Goal: Information Seeking & Learning: Learn about a topic

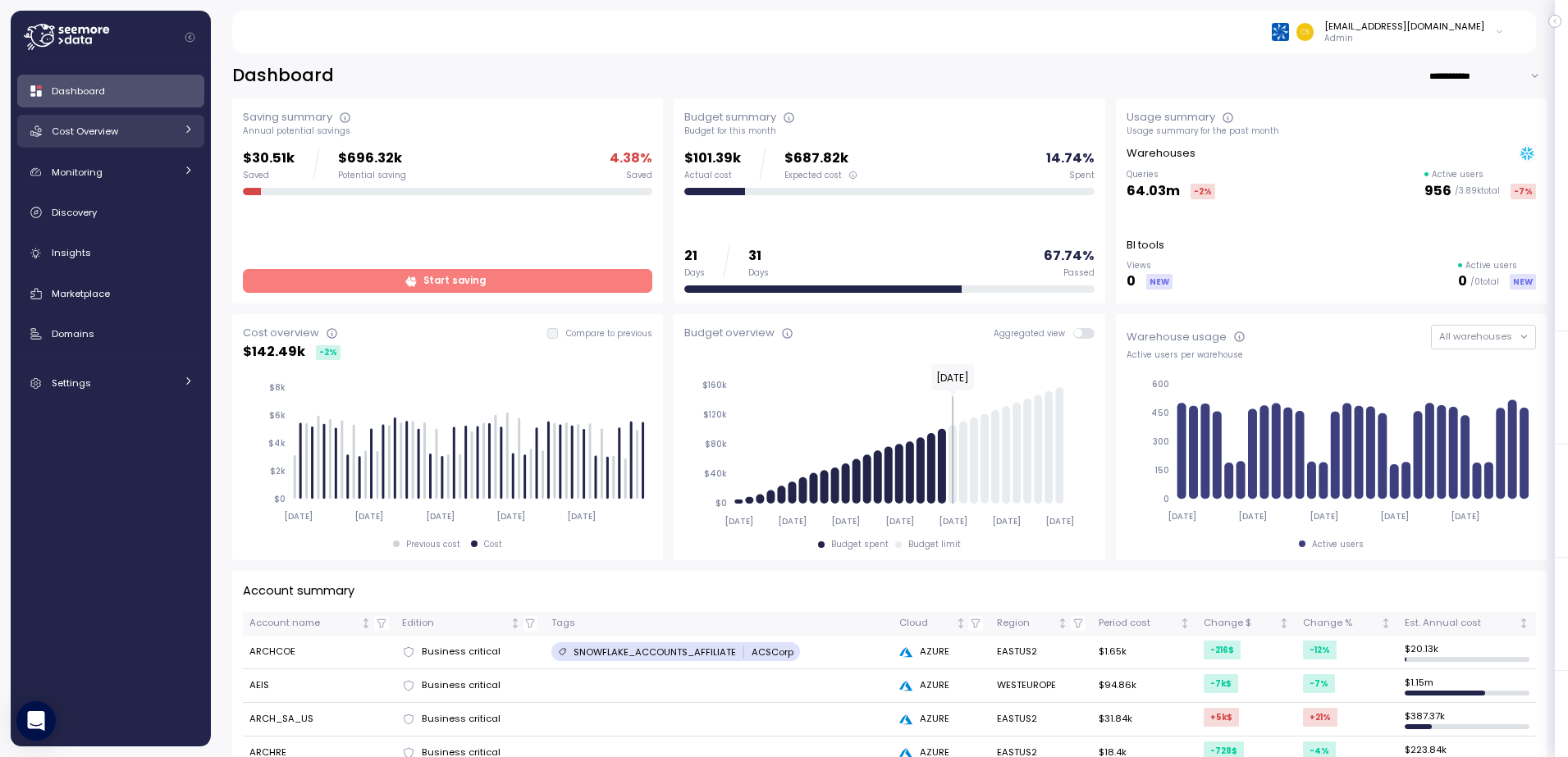
click at [106, 131] on span "Cost Overview" at bounding box center [85, 132] width 67 height 14
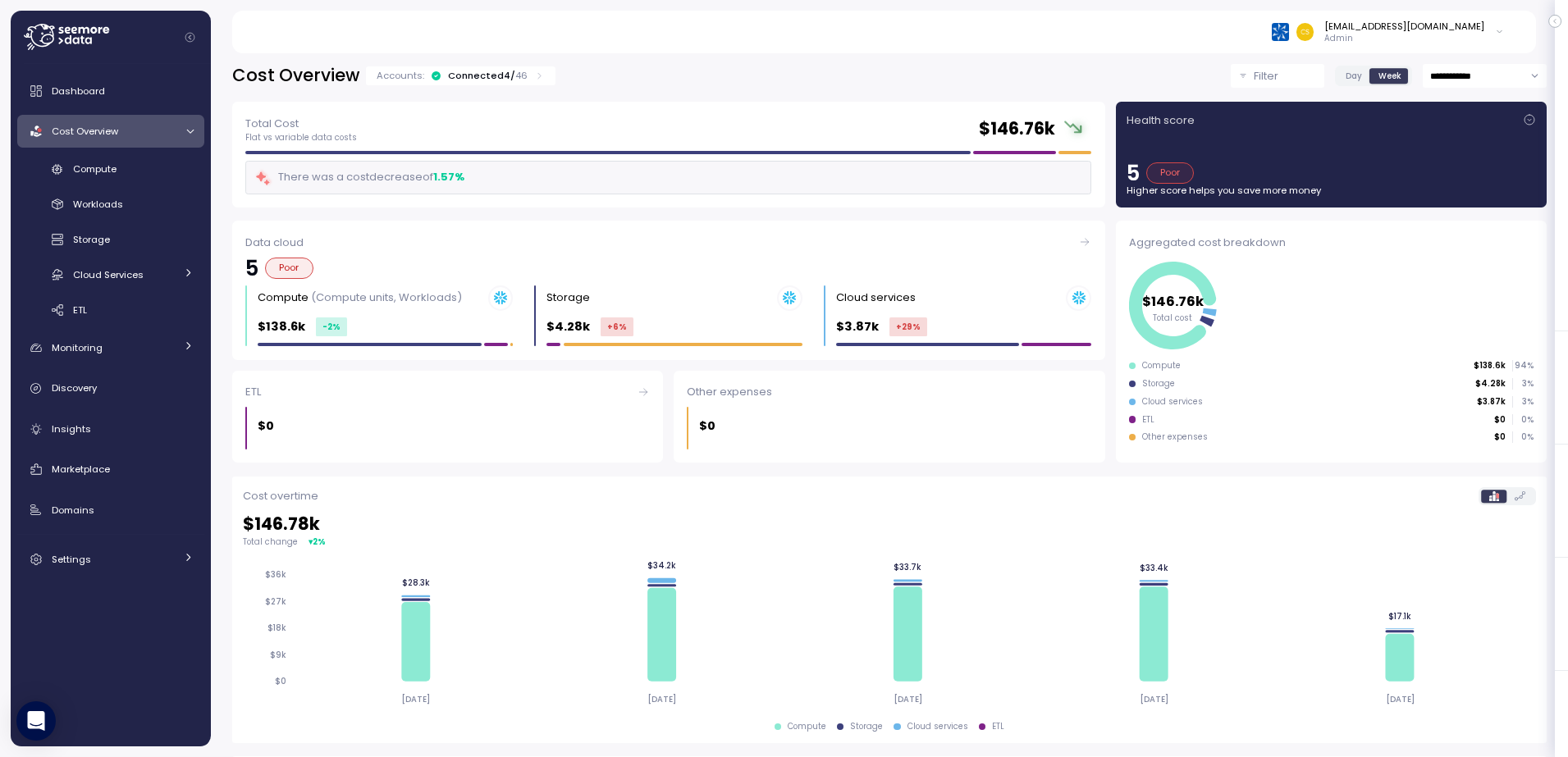
click at [534, 76] on icon at bounding box center [539, 75] width 11 height 11
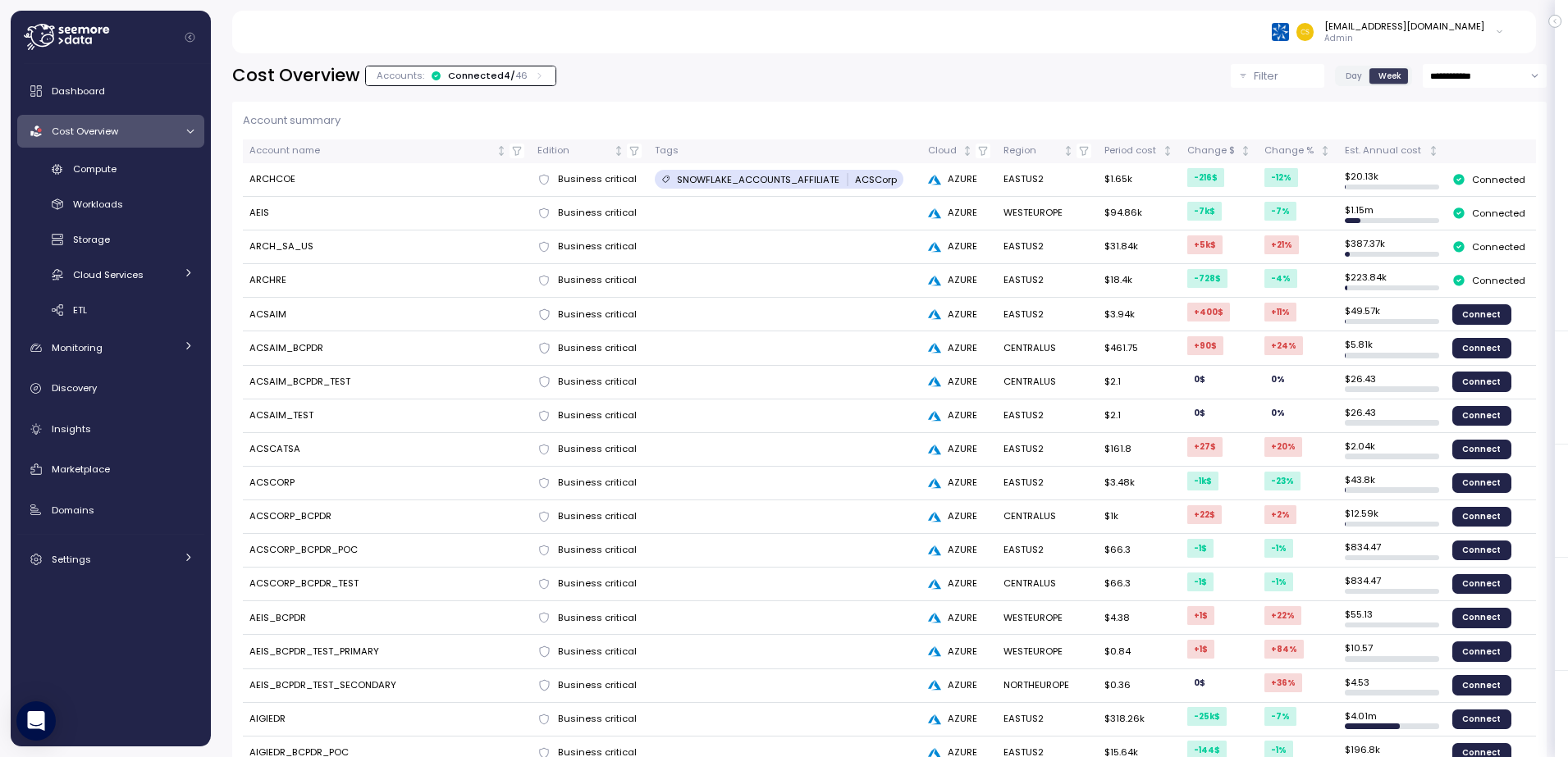
click at [534, 76] on icon at bounding box center [539, 75] width 11 height 11
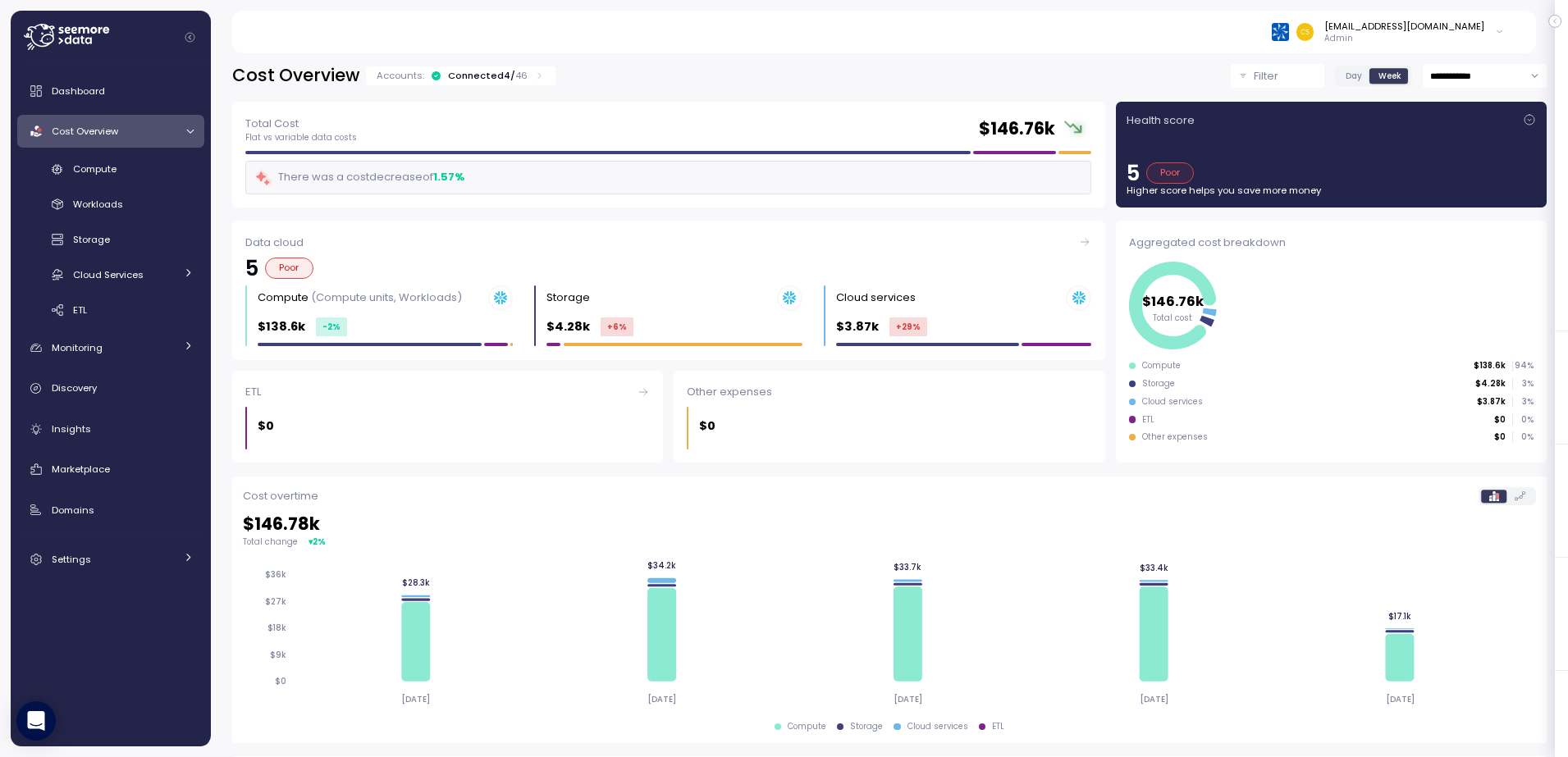
click at [534, 76] on icon at bounding box center [539, 75] width 11 height 11
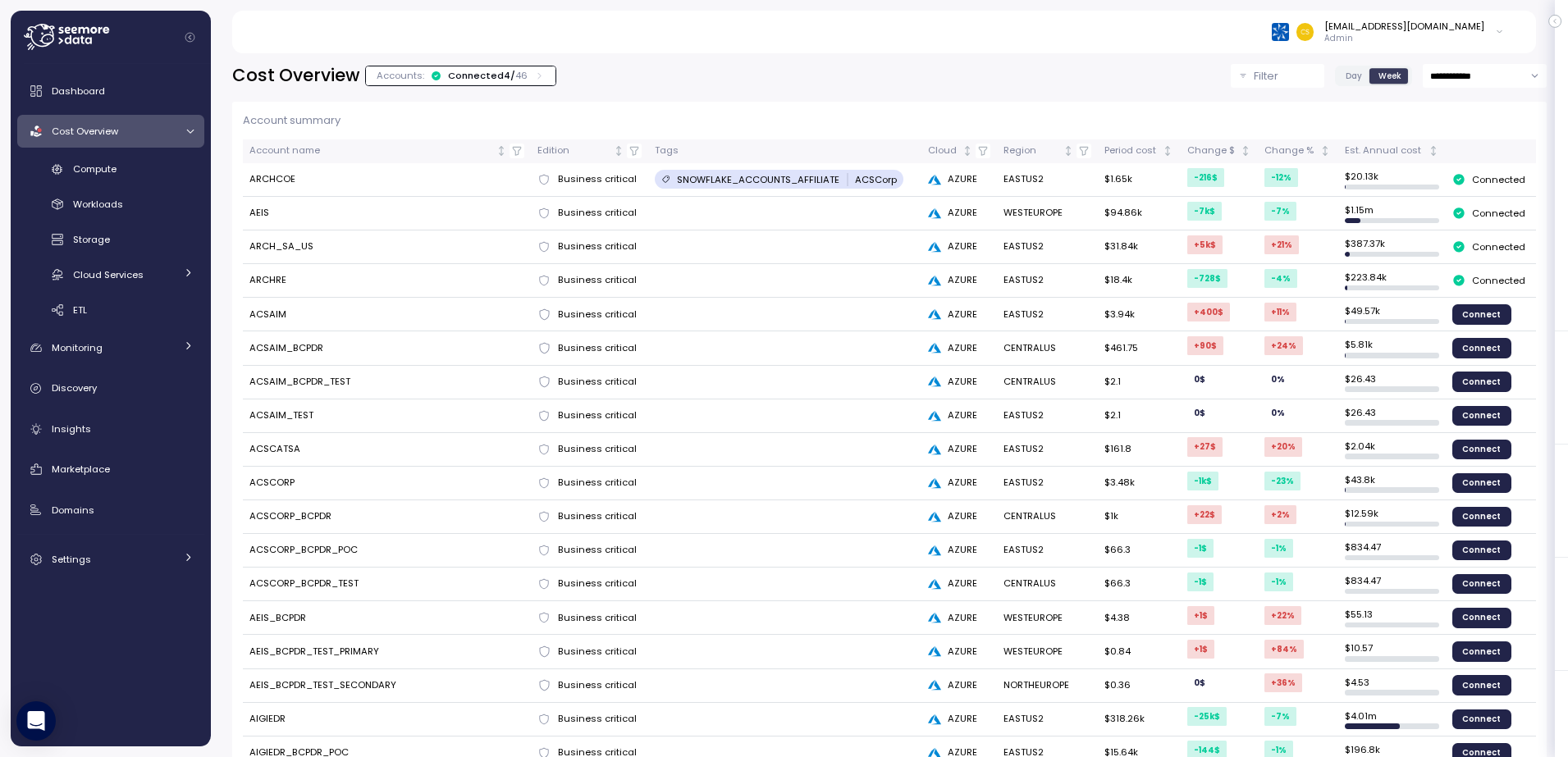
click at [297, 245] on td "ARCH_SA_US" at bounding box center [387, 248] width 289 height 34
click at [582, 247] on span "Business critical" at bounding box center [597, 246] width 79 height 14
click at [1475, 248] on p "Connected" at bounding box center [1499, 247] width 53 height 14
click at [1254, 83] on p "Filter" at bounding box center [1265, 76] width 25 height 16
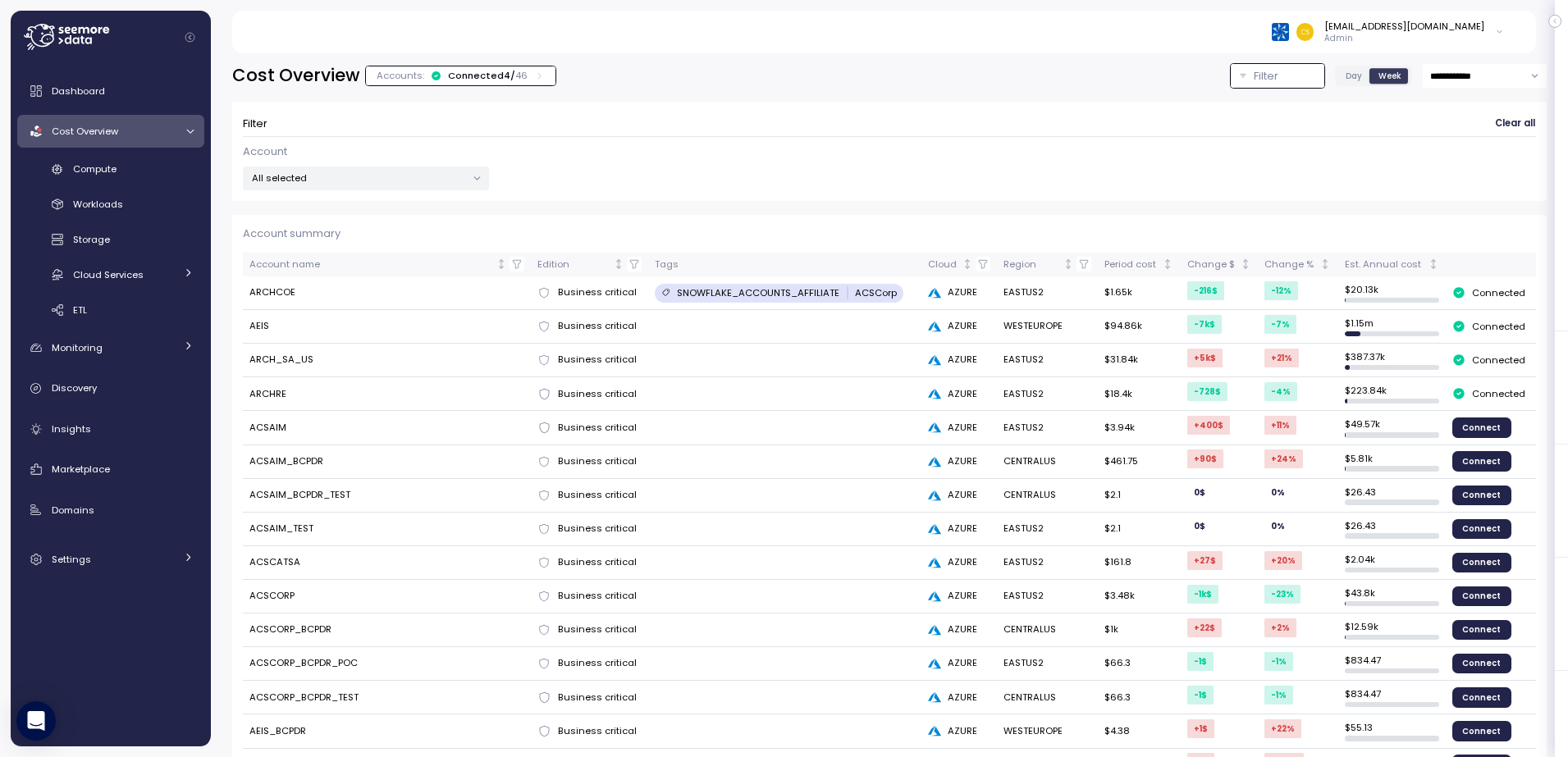
click at [417, 181] on p "All selected" at bounding box center [358, 178] width 214 height 14
click at [339, 214] on input at bounding box center [364, 215] width 127 height 19
click at [351, 267] on p "ARCH_SA_US" at bounding box center [351, 268] width 64 height 14
click at [350, 267] on p "ARCH_SA_US" at bounding box center [351, 268] width 64 height 14
click at [313, 263] on div "ARCH_SA_US" at bounding box center [341, 268] width 83 height 14
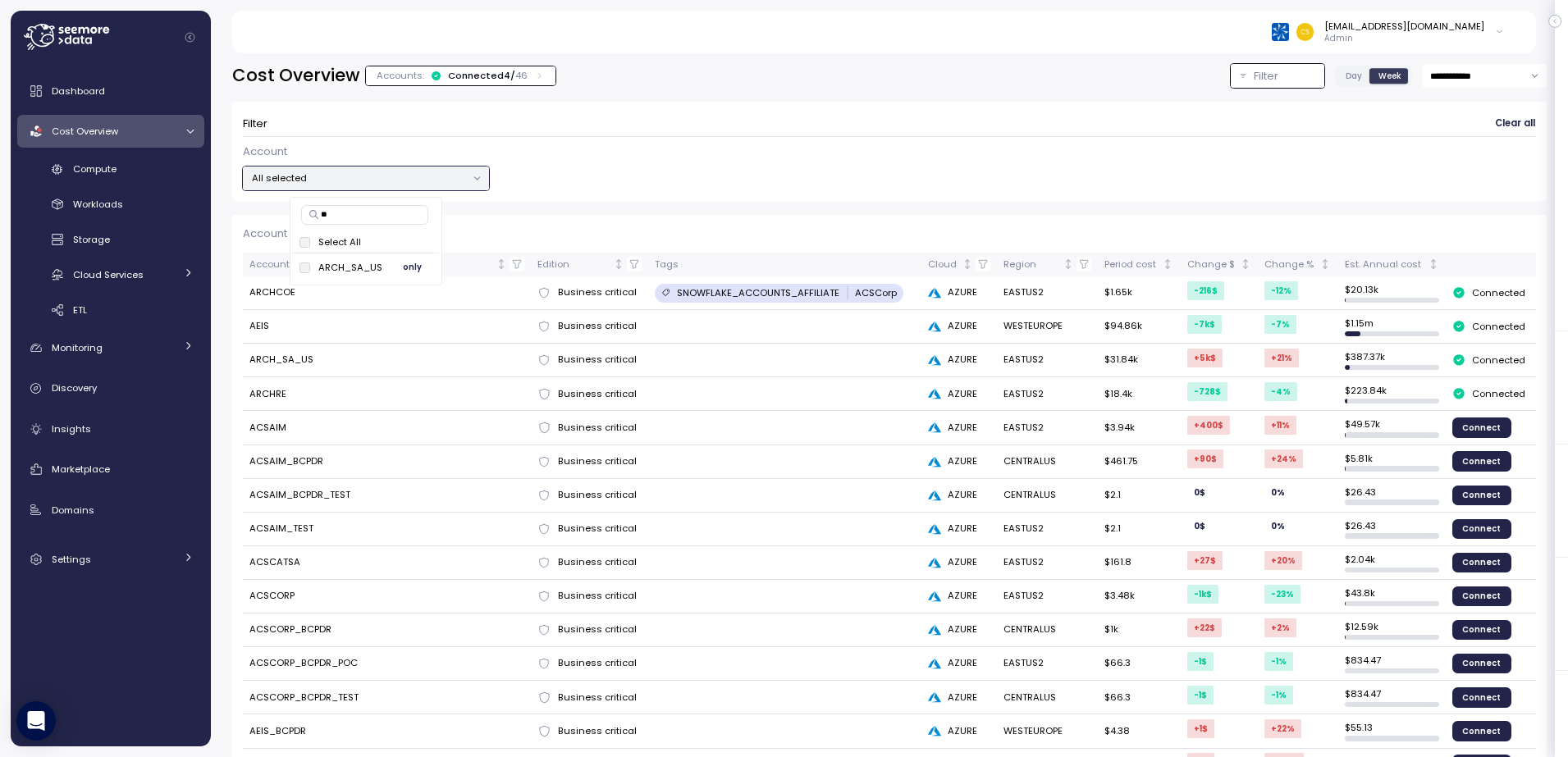
click at [352, 266] on p "ARCH_SA_US" at bounding box center [351, 268] width 64 height 14
type input "*"
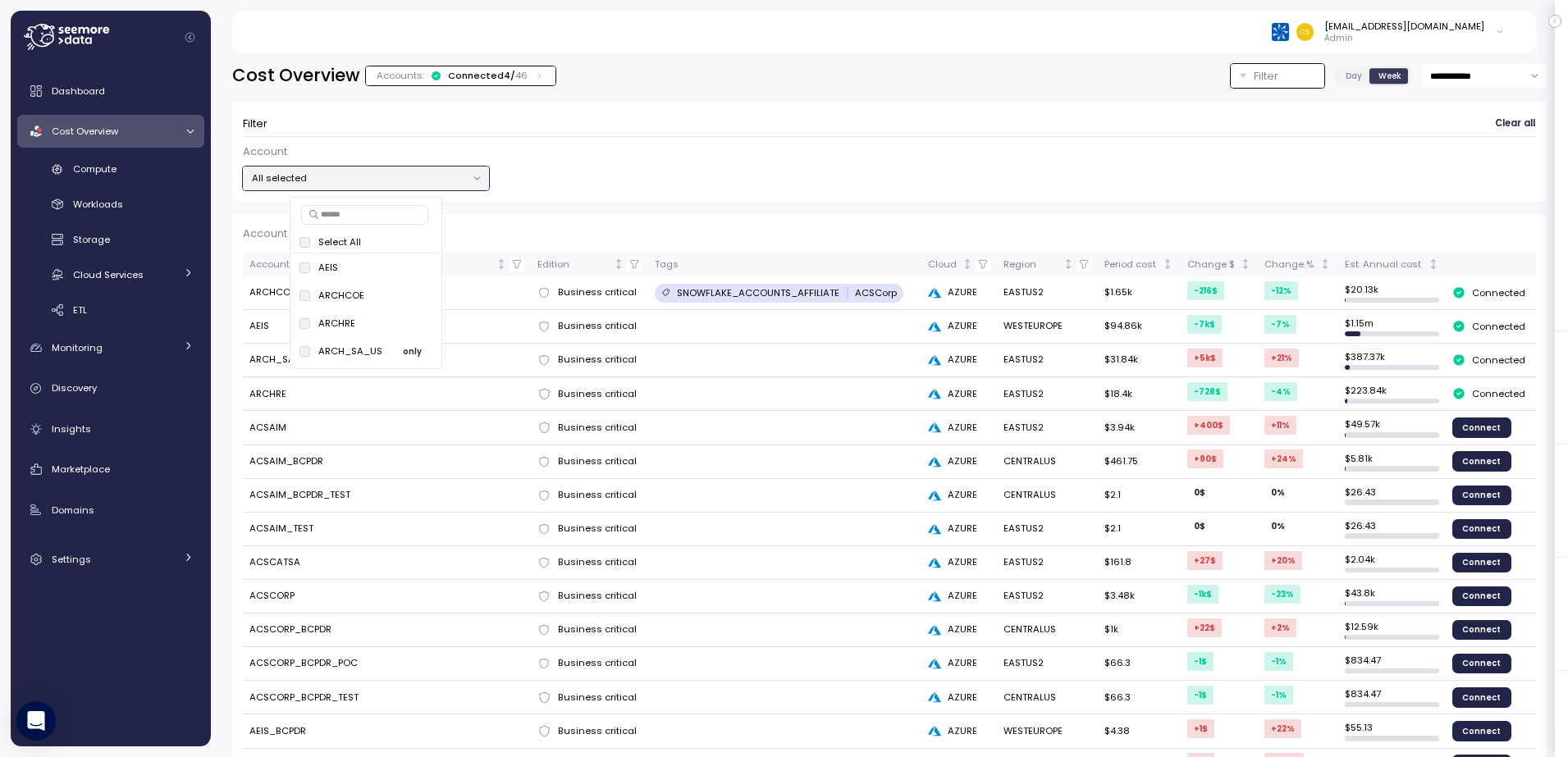
click at [316, 349] on div "ARCH_SA_US" at bounding box center [341, 351] width 83 height 14
click at [332, 245] on p "Select All" at bounding box center [340, 242] width 42 height 14
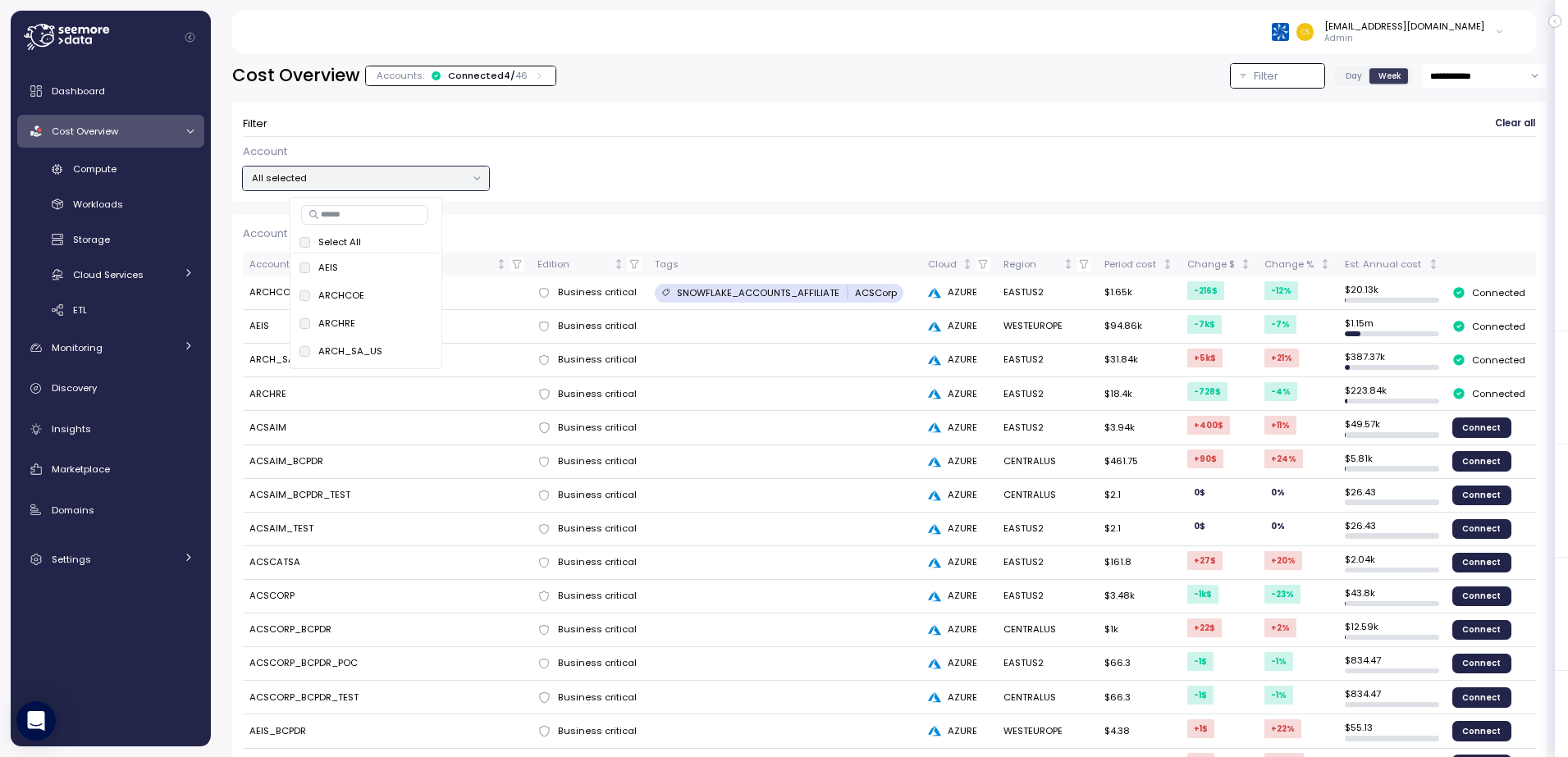
click at [331, 238] on p "Select All" at bounding box center [340, 242] width 42 height 14
click at [327, 242] on p "Select All" at bounding box center [340, 242] width 42 height 14
click at [349, 351] on p "ARCH_SA_US" at bounding box center [351, 351] width 64 height 14
click at [338, 353] on p "ARCH_SA_US" at bounding box center [351, 351] width 64 height 14
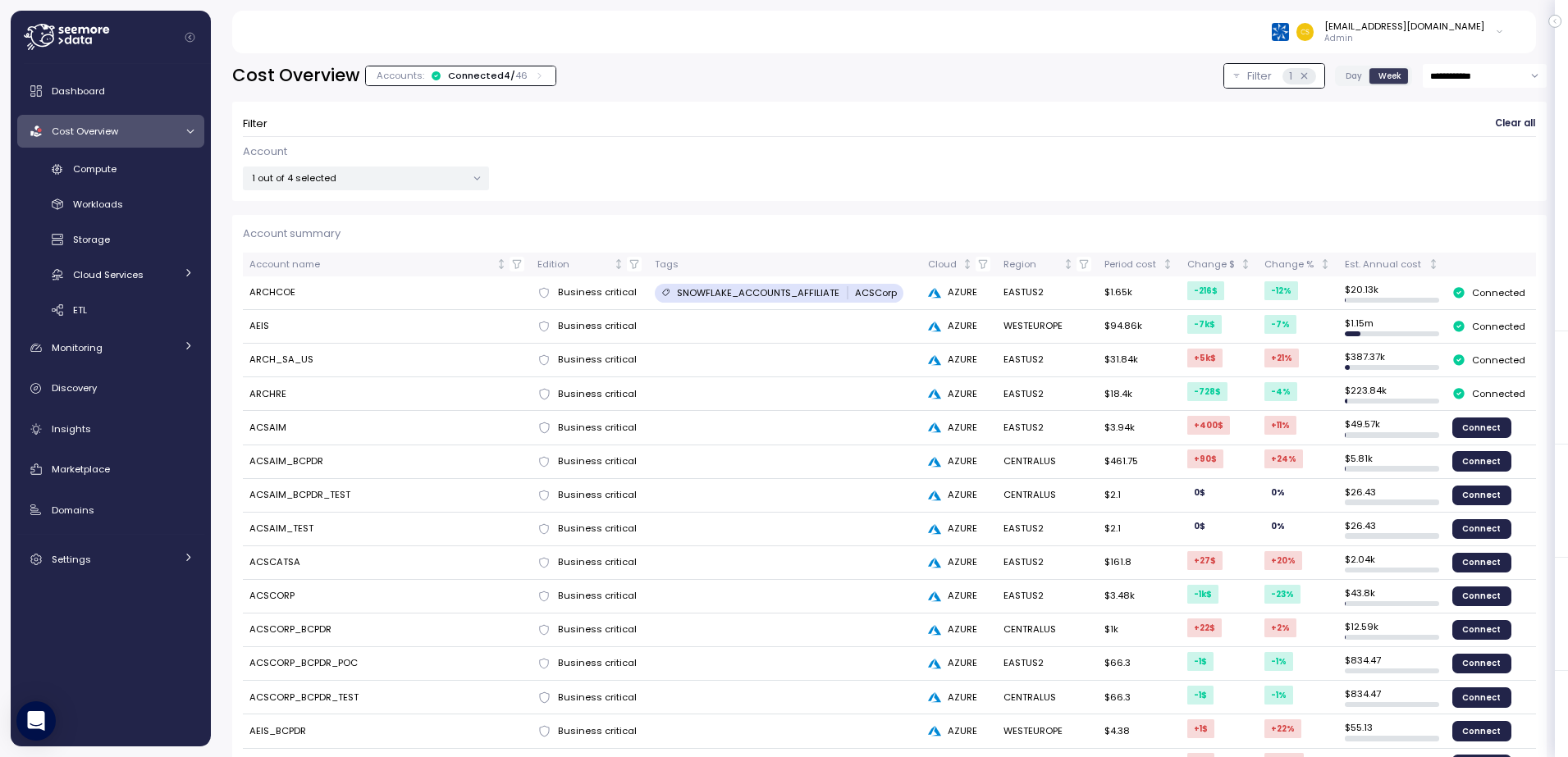
click at [658, 175] on div "Account 1 out of 4 selected" at bounding box center [889, 167] width 1293 height 47
click at [94, 137] on span "Cost Overview" at bounding box center [85, 132] width 67 height 14
click at [94, 129] on span "Cost Overview" at bounding box center [85, 132] width 67 height 14
click at [85, 169] on span "Compute" at bounding box center [94, 169] width 43 height 14
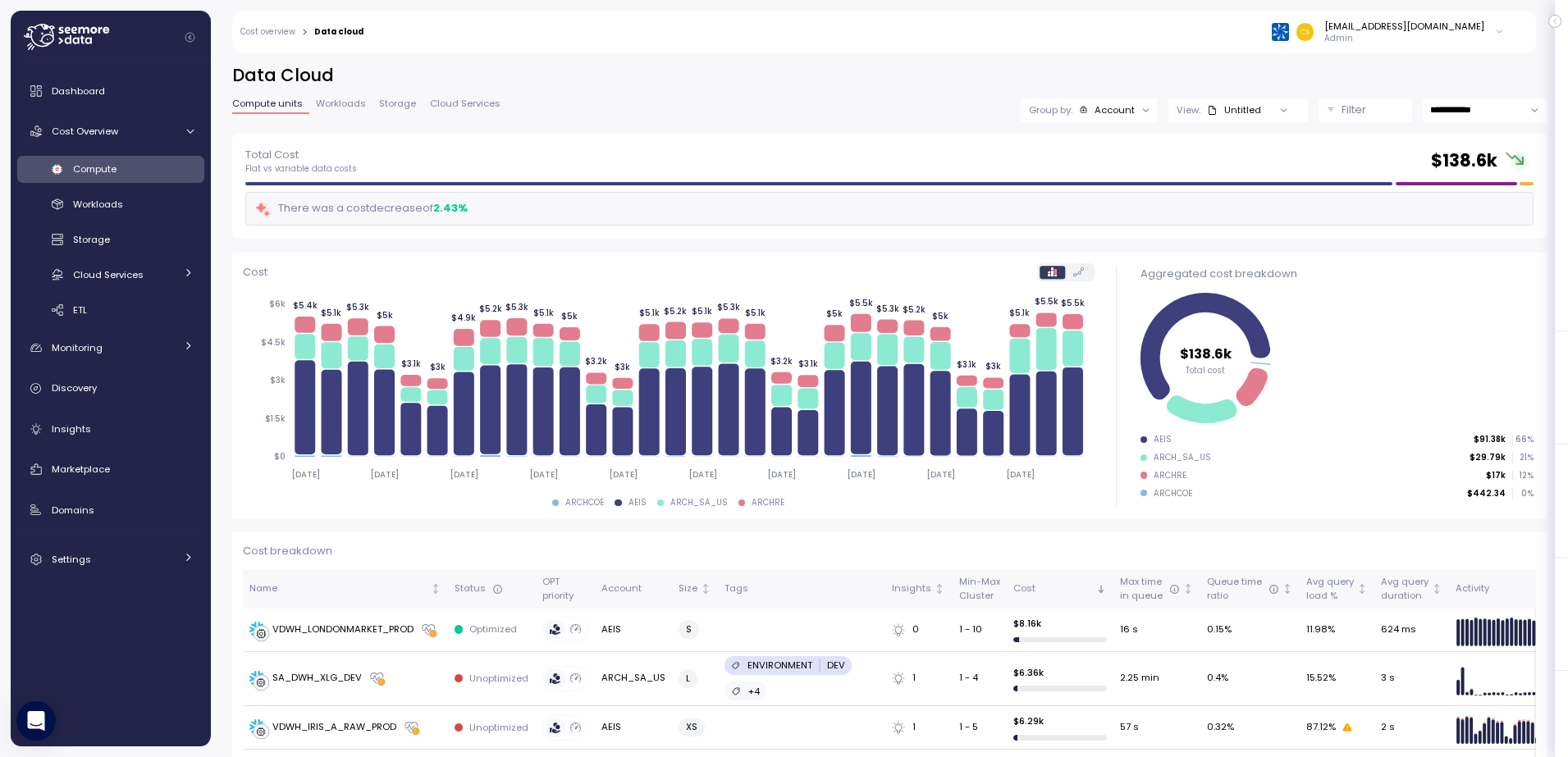
click at [1140, 106] on icon at bounding box center [1145, 110] width 11 height 11
click at [1060, 141] on p "Account" at bounding box center [1063, 146] width 41 height 14
click at [1341, 110] on p "Filter" at bounding box center [1353, 109] width 25 height 16
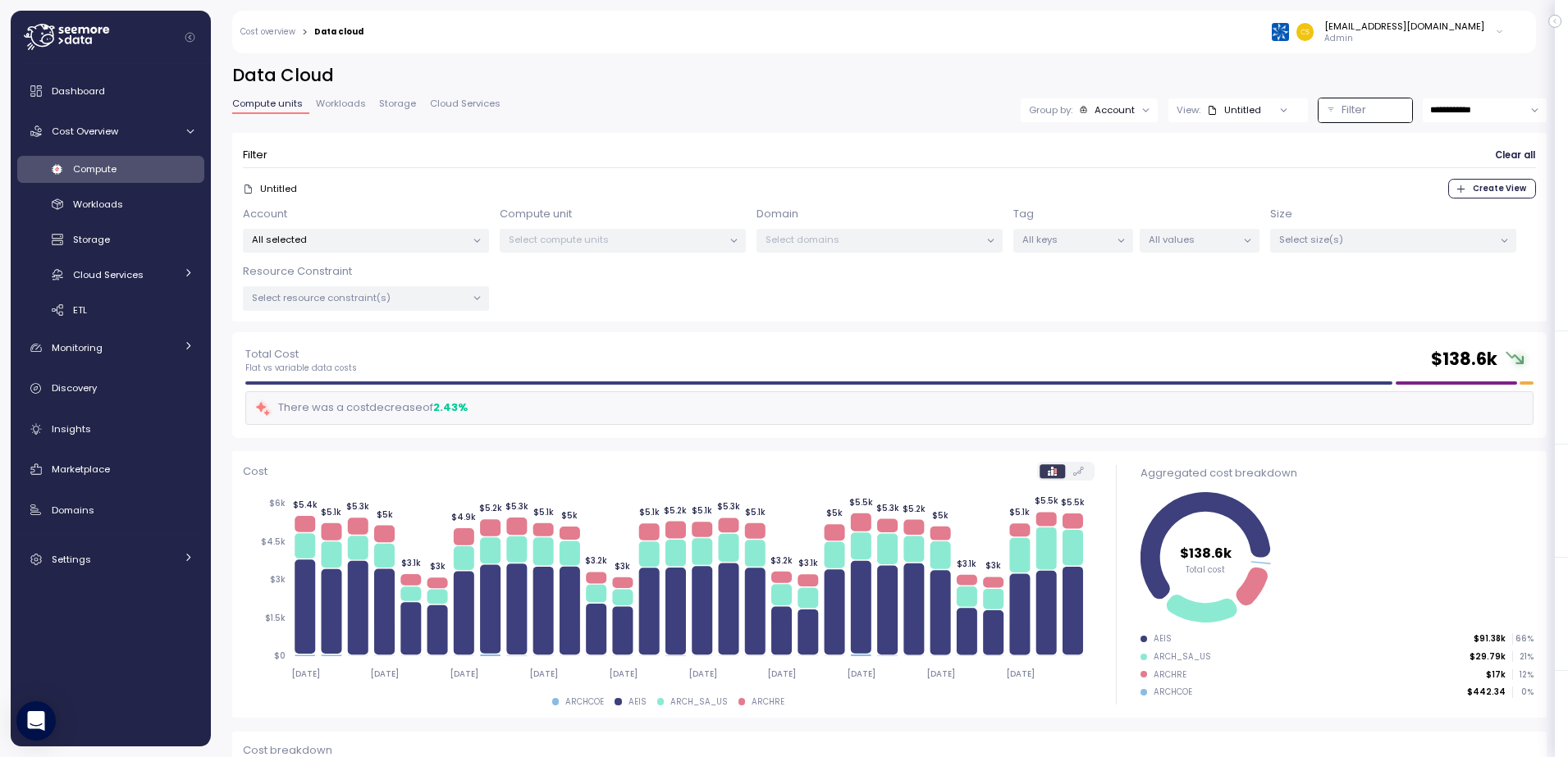
click at [475, 242] on icon at bounding box center [477, 241] width 11 height 11
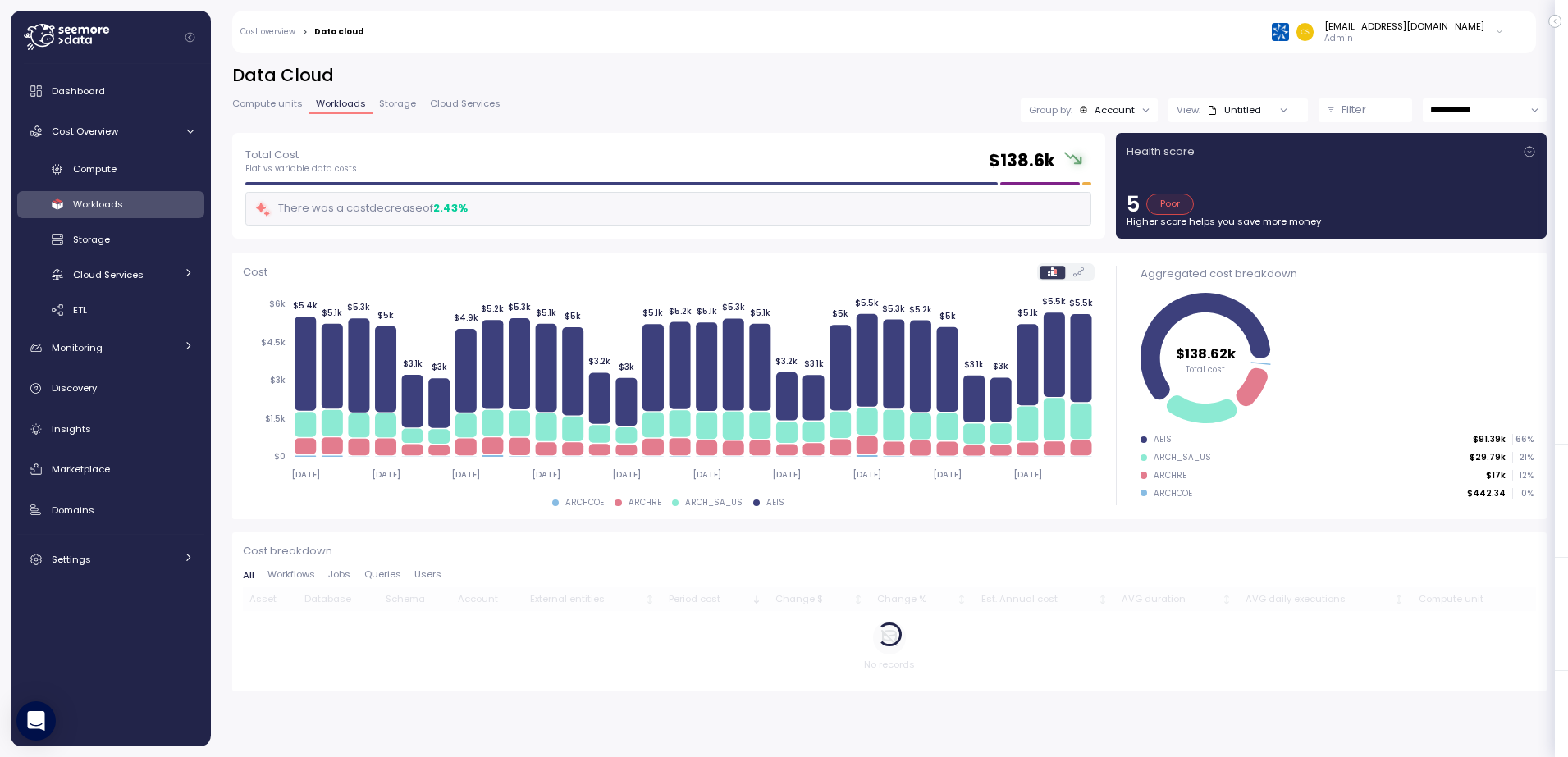
click at [1159, 453] on div "ARCH_SA_US" at bounding box center [1183, 458] width 57 height 12
click at [1166, 458] on div "ARCH_SA_US" at bounding box center [1183, 458] width 57 height 12
click at [88, 235] on span "Storage" at bounding box center [91, 240] width 37 height 14
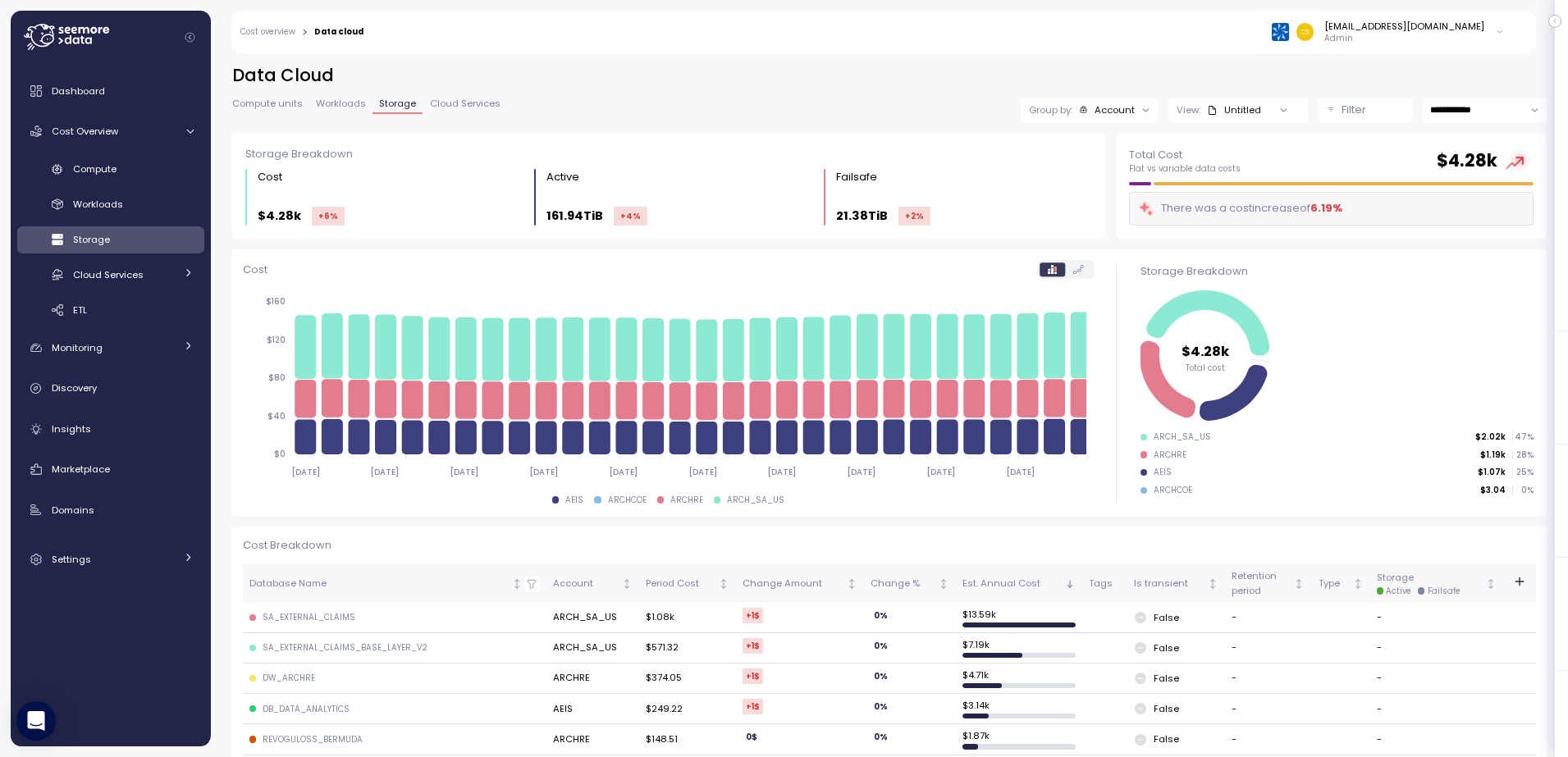
click at [747, 502] on div "ARCH_SA_US" at bounding box center [756, 500] width 57 height 12
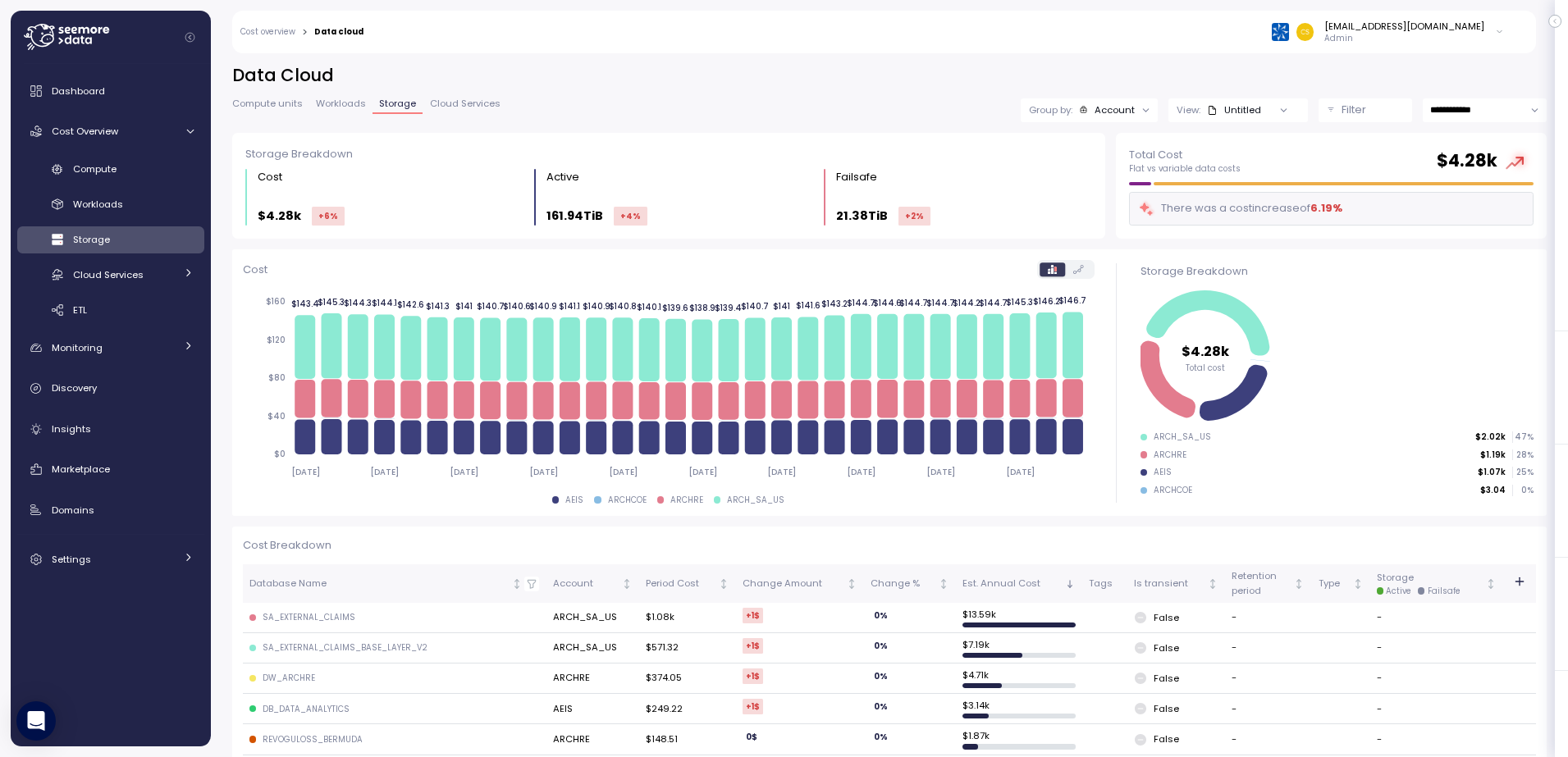
click at [738, 498] on div "ARCH_SA_US" at bounding box center [756, 500] width 57 height 12
click at [96, 204] on span "Workloads" at bounding box center [97, 204] width 50 height 14
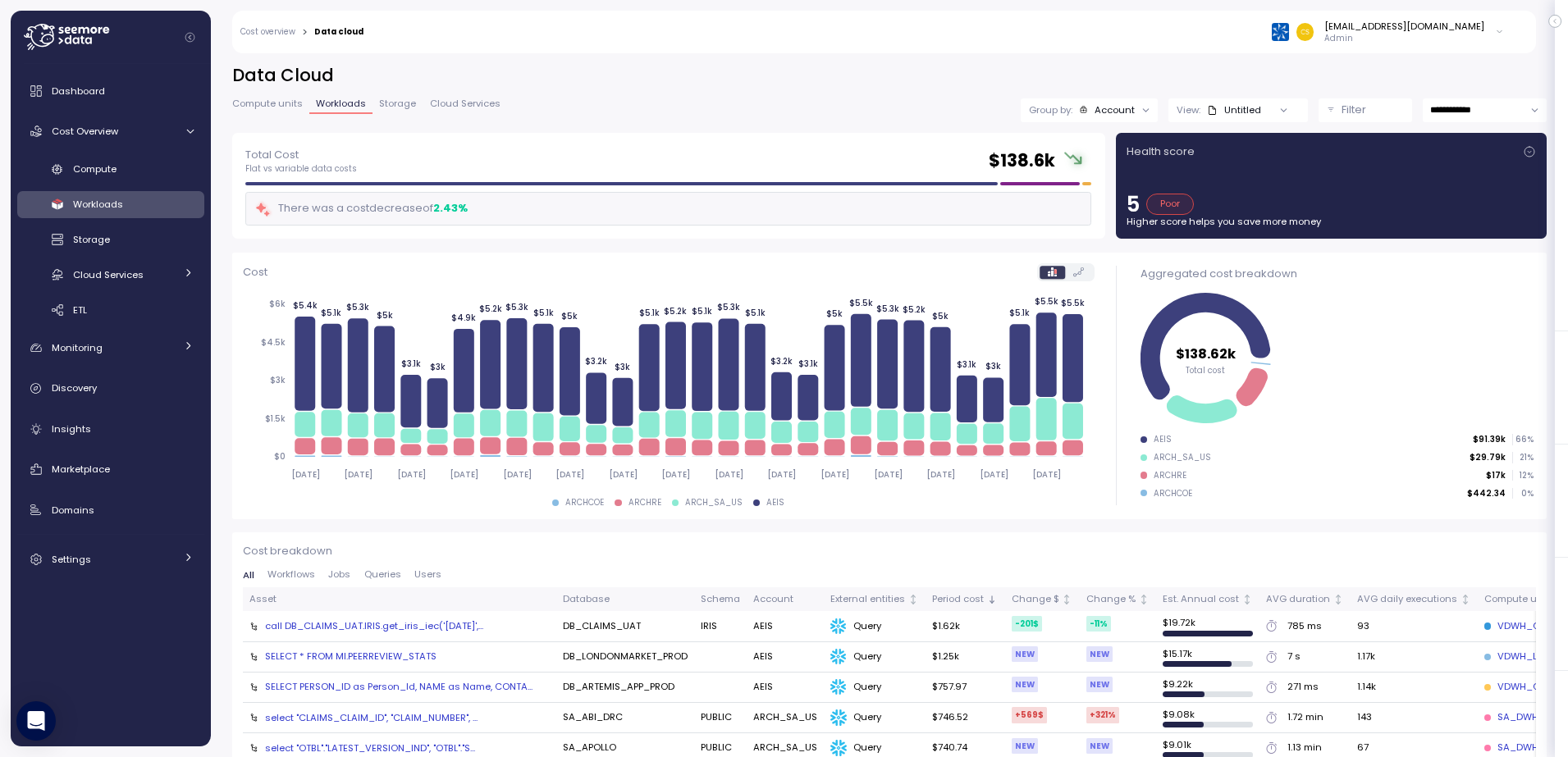
click at [1166, 209] on div "Poor" at bounding box center [1170, 204] width 48 height 21
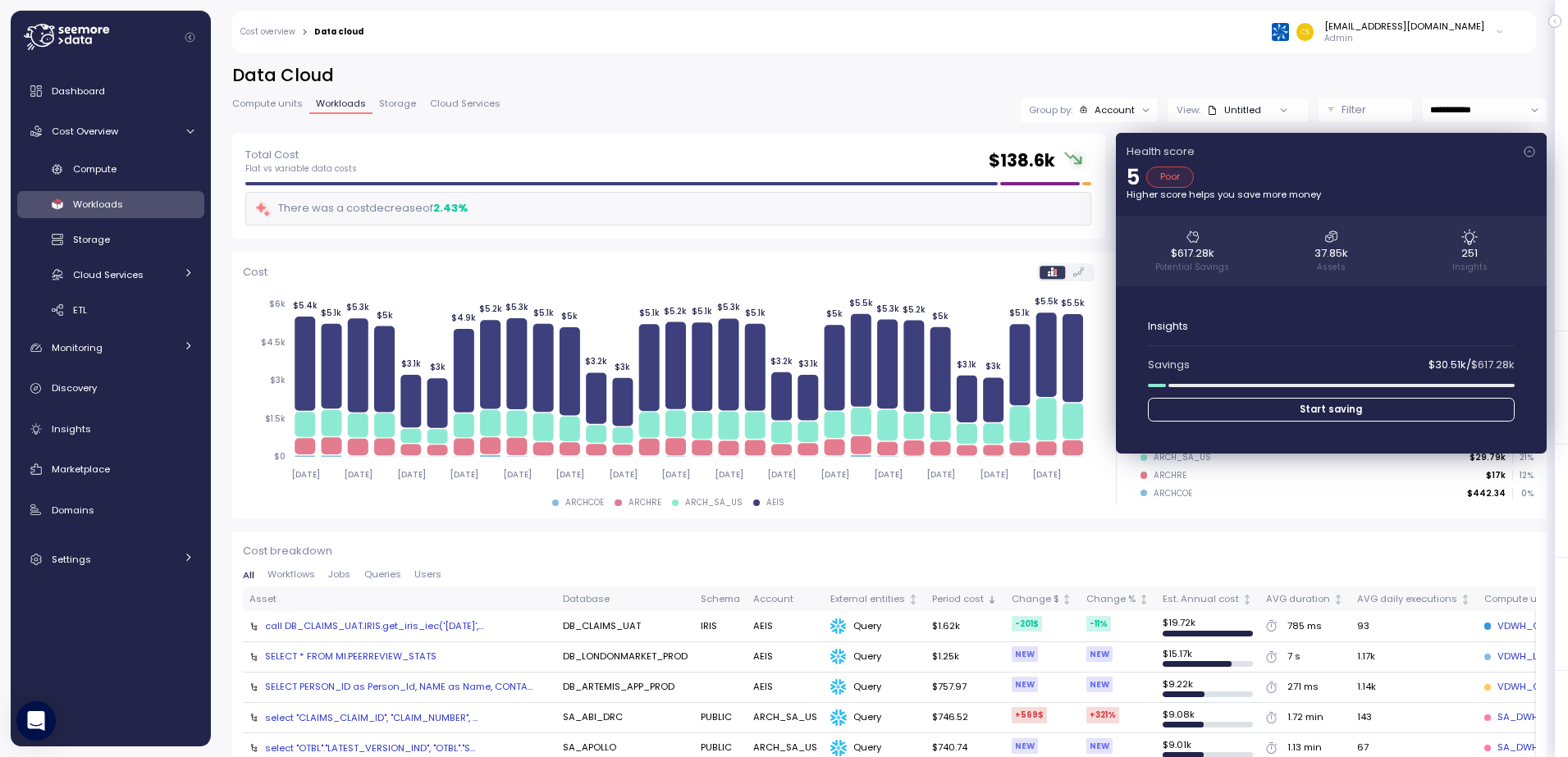
click at [721, 147] on div "Total Cost Flat vs variable data costs $ 138.6k" at bounding box center [668, 161] width 846 height 30
click at [779, 595] on div "Account" at bounding box center [785, 599] width 64 height 14
click at [779, 604] on div "Account" at bounding box center [785, 599] width 64 height 14
click at [770, 596] on div "Account" at bounding box center [785, 599] width 64 height 14
click at [1525, 151] on icon at bounding box center [1530, 152] width 10 height 10
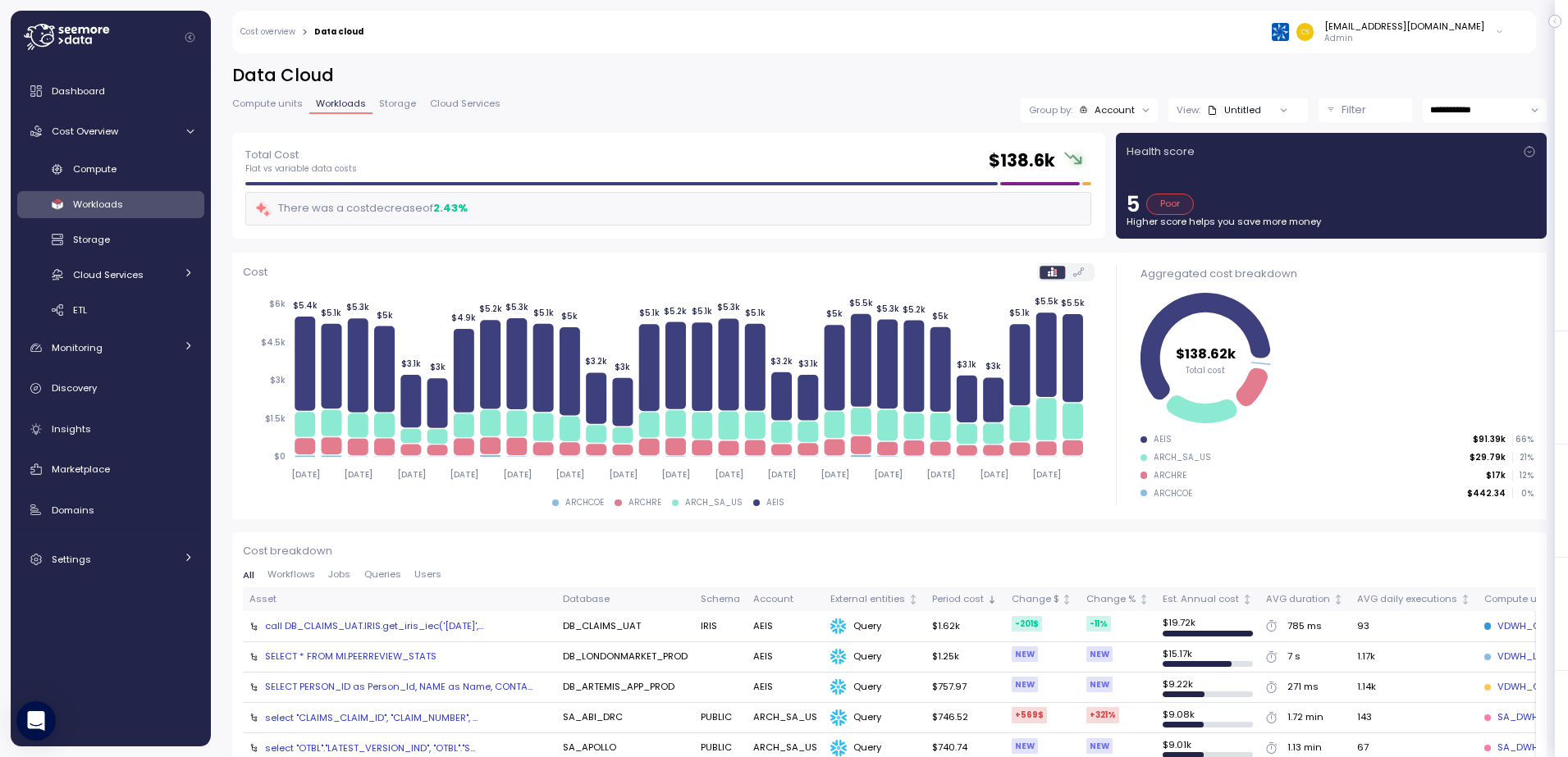
click at [1319, 109] on button "Filter" at bounding box center [1365, 110] width 94 height 24
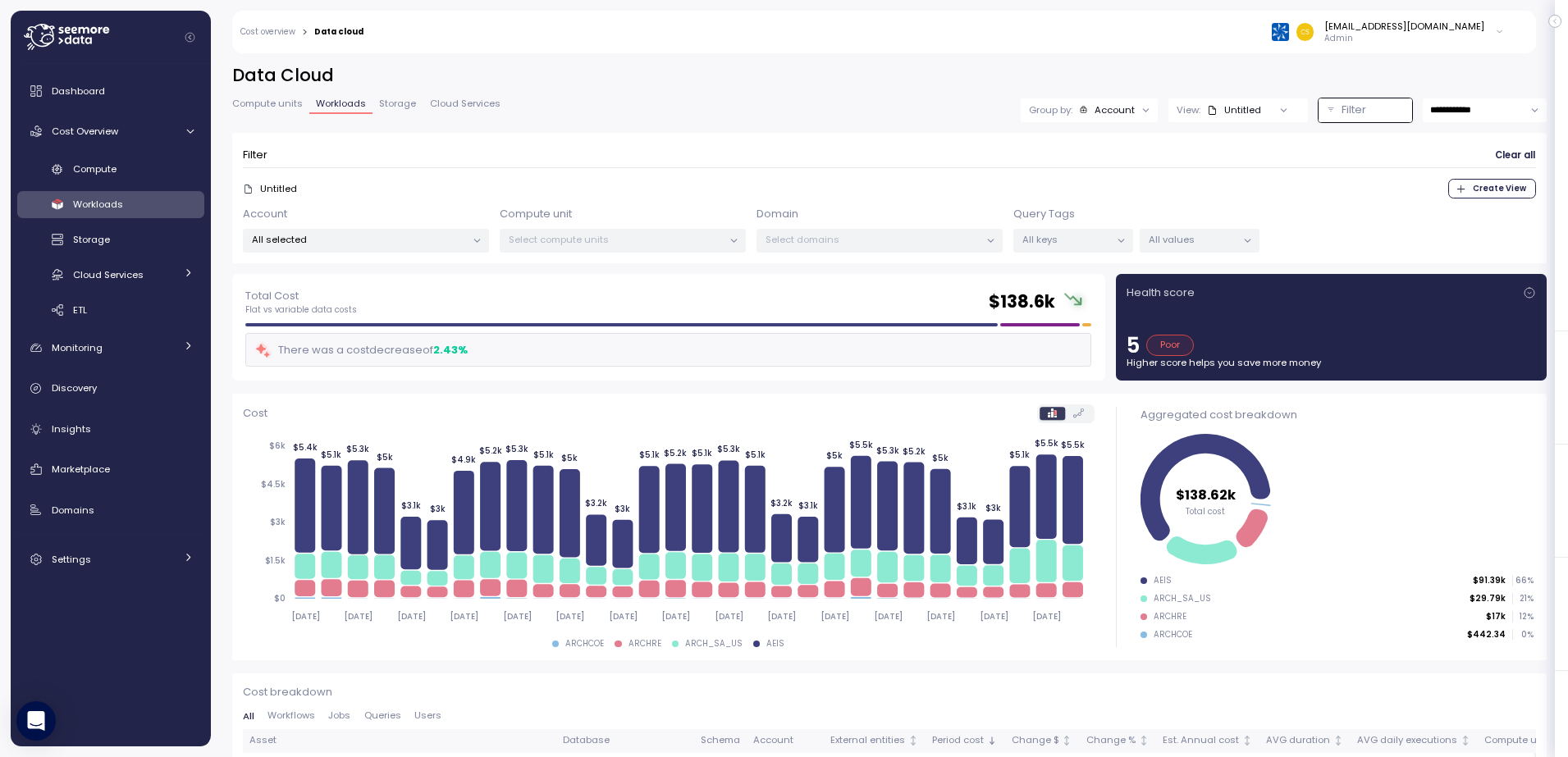
click at [473, 237] on icon at bounding box center [477, 241] width 11 height 11
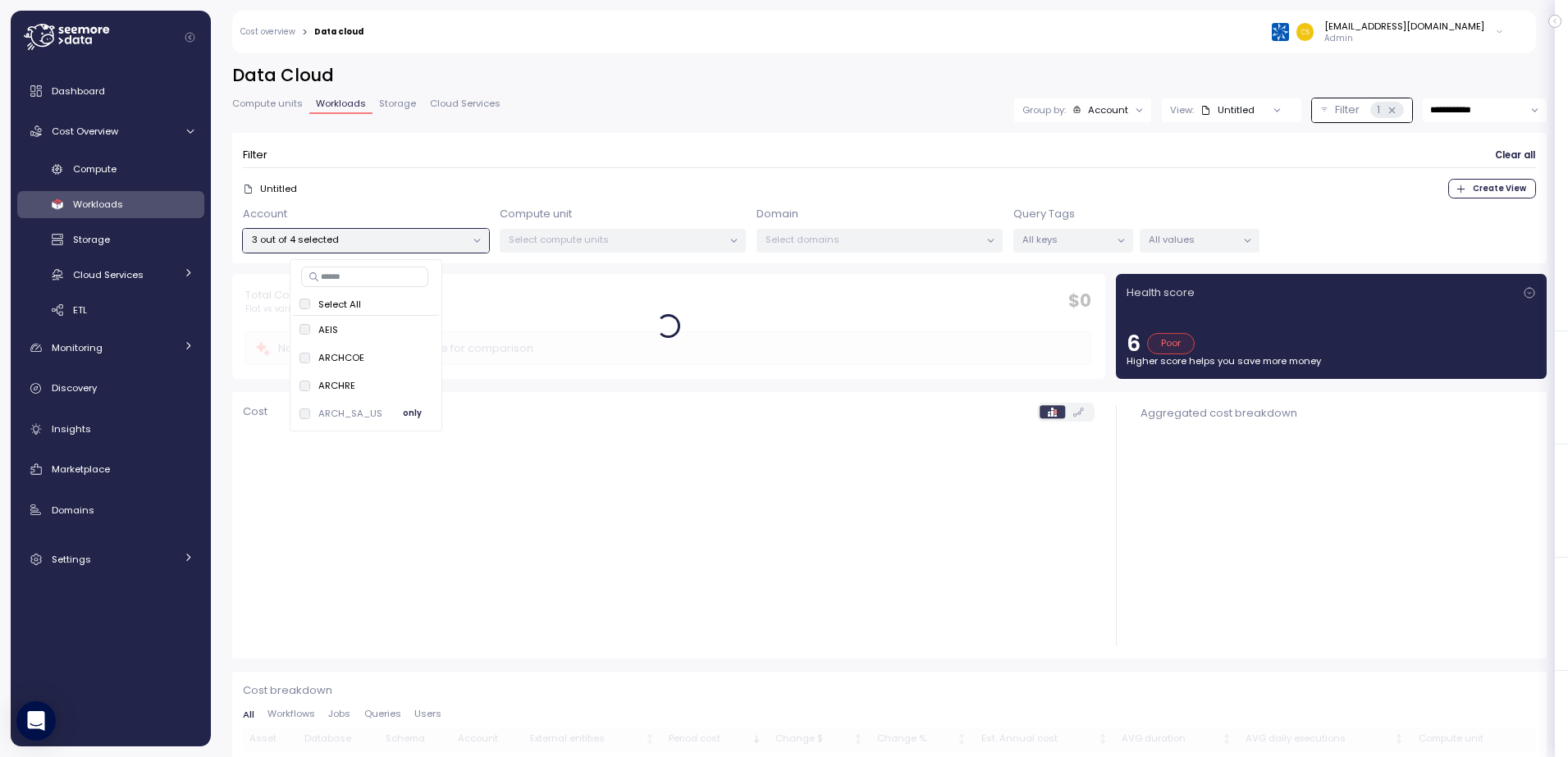
click at [337, 413] on p "ARCH_SA_US" at bounding box center [351, 414] width 64 height 14
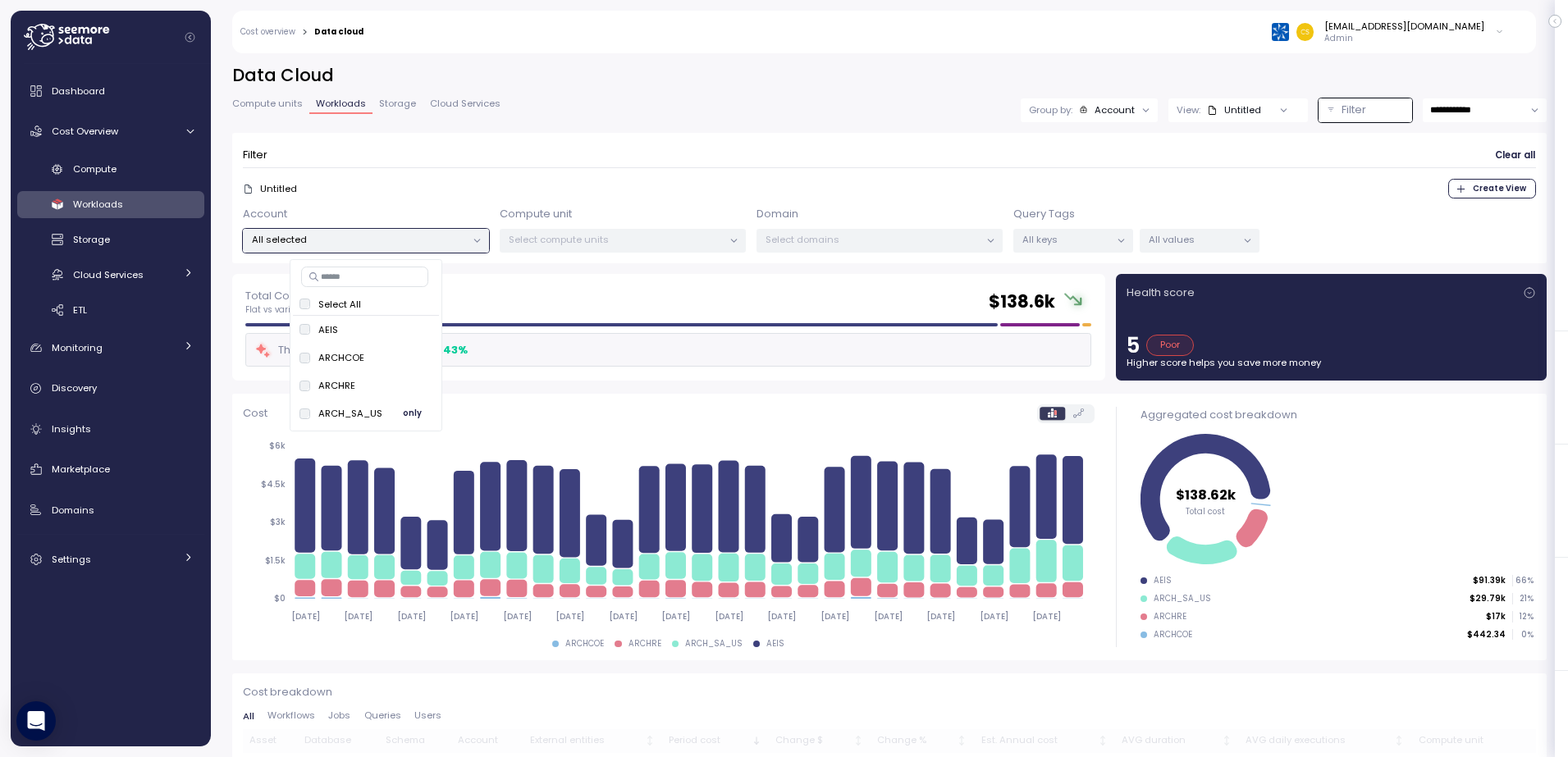
click at [336, 414] on p "ARCH_SA_US" at bounding box center [351, 414] width 64 height 14
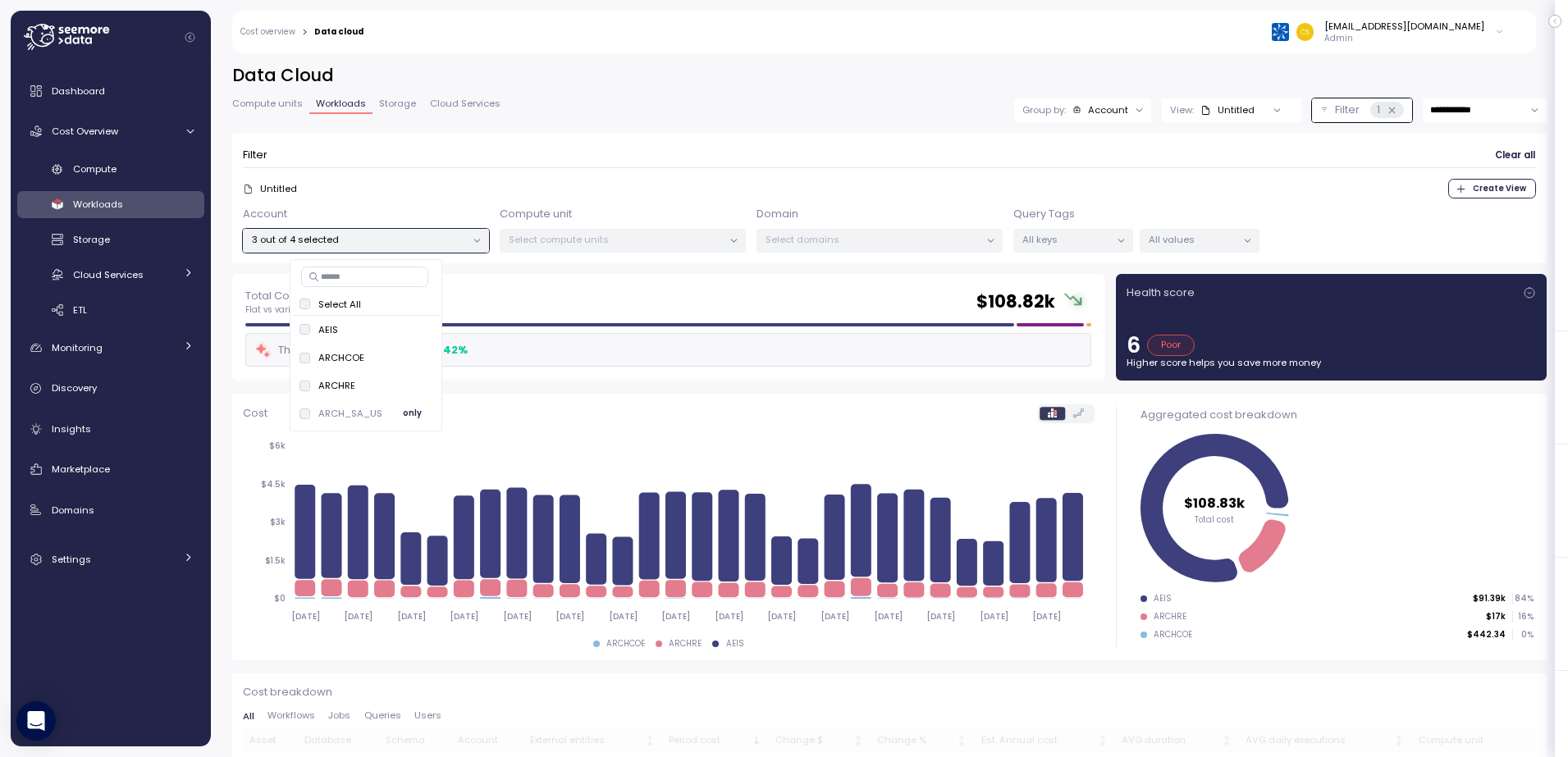
click at [336, 414] on p "ARCH_SA_US" at bounding box center [351, 414] width 64 height 14
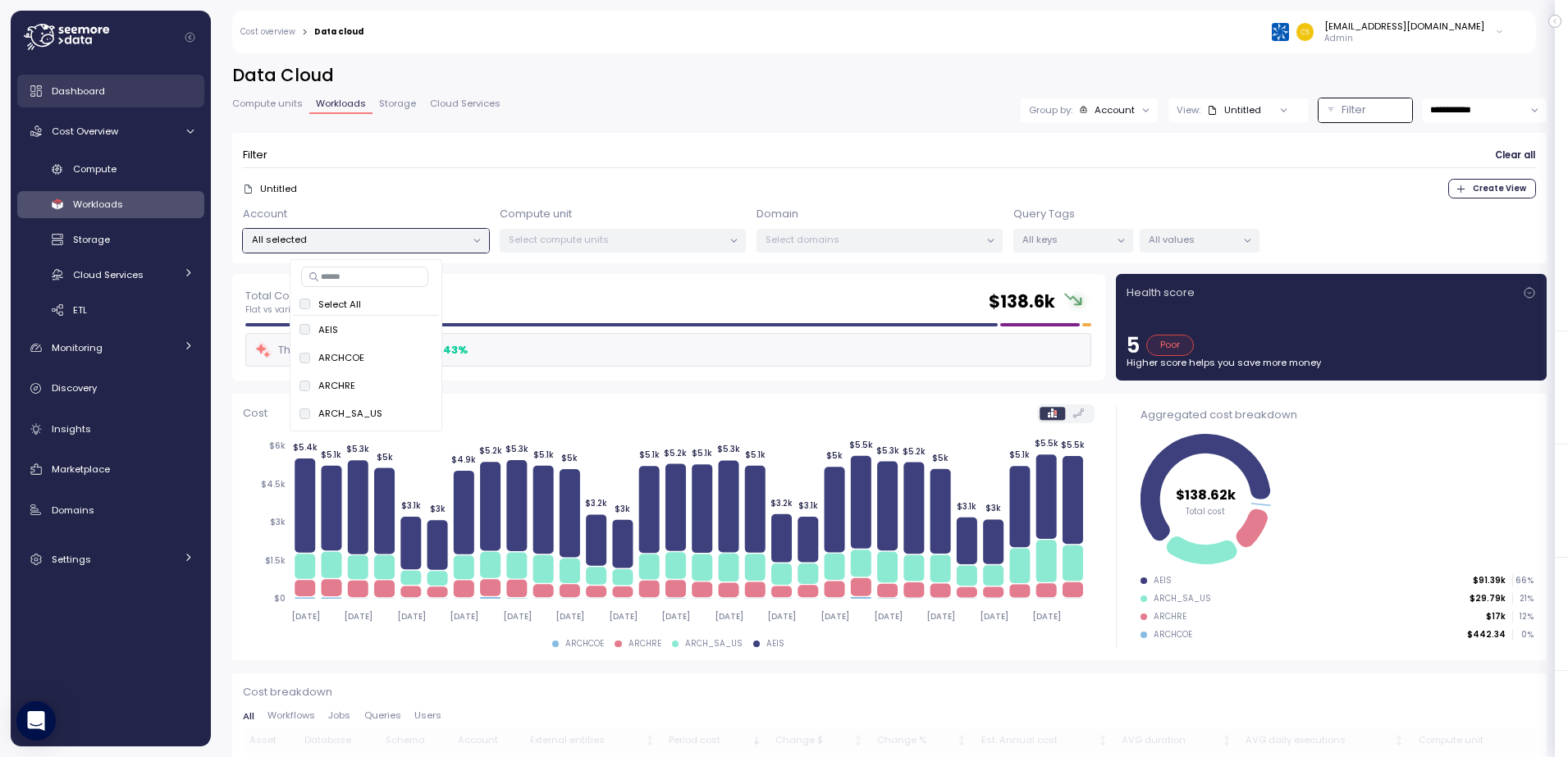
click at [79, 92] on span "Dashboard" at bounding box center [78, 91] width 53 height 14
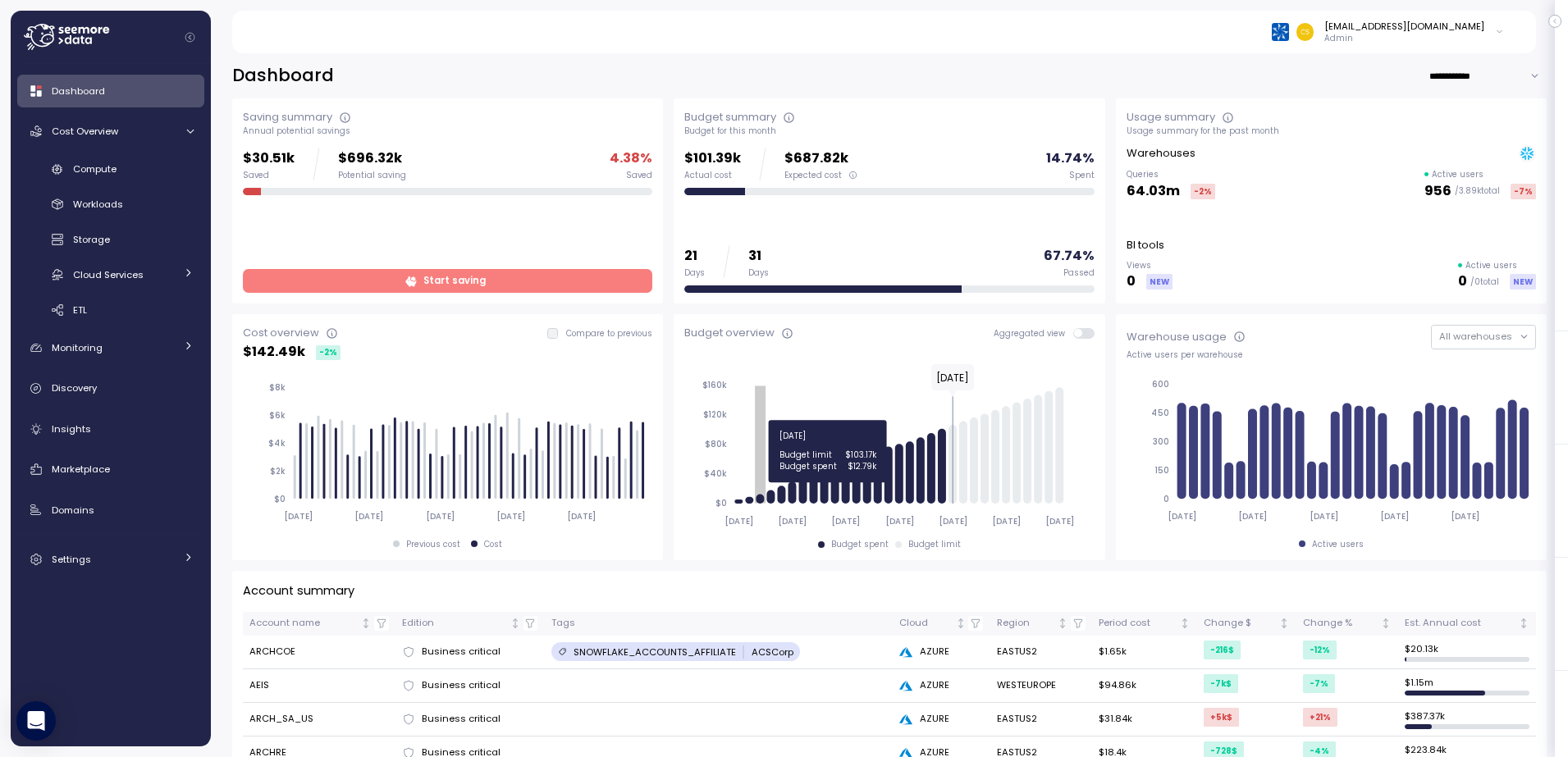
click at [762, 494] on icon "2025-08-01 2025-08-06 2025-08-11 2025-08-16 2025-08-21 2025-08-26 2025-08-31 $0…" at bounding box center [888, 446] width 406 height 172
click at [813, 536] on div "2025-08-01 2025-08-06 2025-08-11 2025-08-16 2025-08-21 2025-08-26 2025-08-31 $0…" at bounding box center [889, 455] width 409 height 189
